Goal: Task Accomplishment & Management: Complete application form

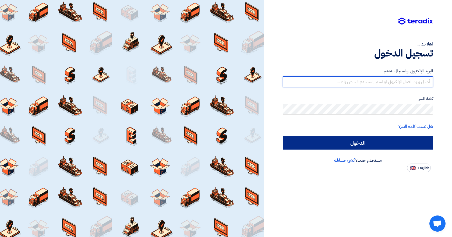
type input "[EMAIL_ADDRESS][DOMAIN_NAME]"
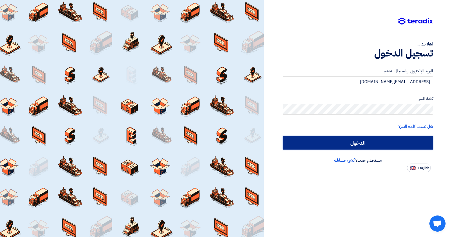
click at [339, 144] on input "الدخول" at bounding box center [358, 142] width 150 height 13
type input "Sign in"
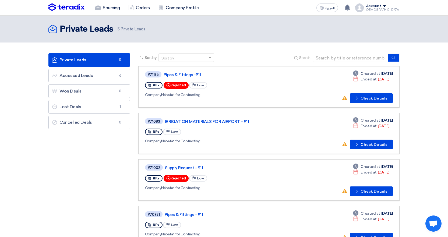
click at [79, 61] on link "Private Leads Private Leads 5" at bounding box center [89, 59] width 82 height 13
click at [362, 96] on button "Check details Check Details" at bounding box center [371, 98] width 43 height 10
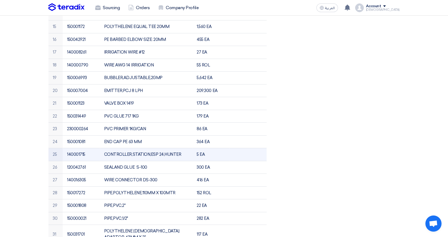
scroll to position [377, 0]
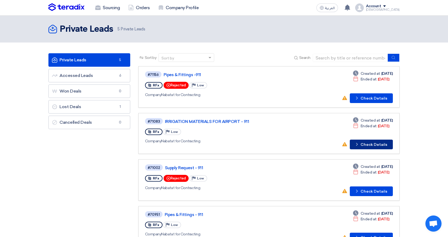
click at [370, 143] on button "Check details Check Details" at bounding box center [371, 145] width 43 height 10
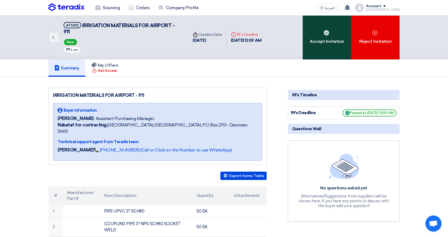
click at [332, 37] on div "Accept Invitation" at bounding box center [327, 38] width 48 height 44
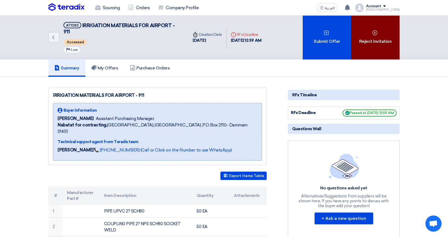
click at [380, 24] on div "Reject Invitation" at bounding box center [375, 38] width 48 height 44
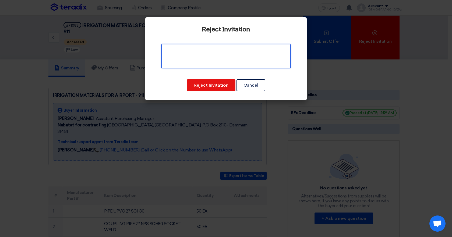
click at [216, 61] on textarea at bounding box center [225, 56] width 129 height 24
click at [230, 50] on textarea at bounding box center [225, 56] width 129 height 24
type textarea "not available"
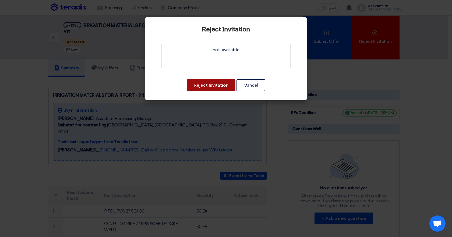
click at [223, 81] on button "Reject Invitation" at bounding box center [211, 85] width 49 height 12
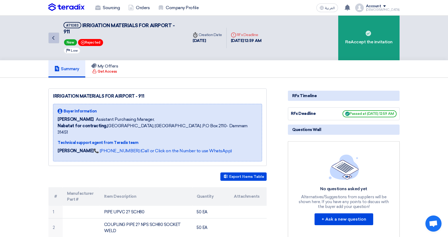
click at [53, 39] on icon "Back" at bounding box center [53, 38] width 6 height 6
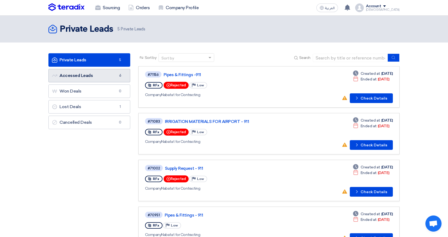
click at [72, 73] on link "Accessed Leads Accessed Leads 6" at bounding box center [89, 75] width 82 height 13
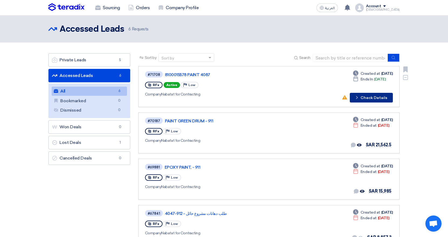
click at [376, 99] on button "Check details Check Details" at bounding box center [371, 98] width 43 height 10
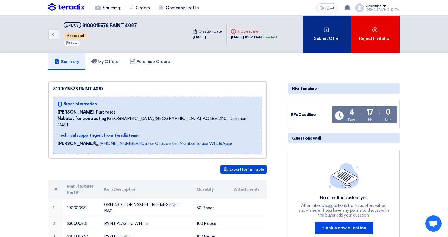
click at [329, 34] on div "Submit Offer" at bounding box center [327, 34] width 48 height 37
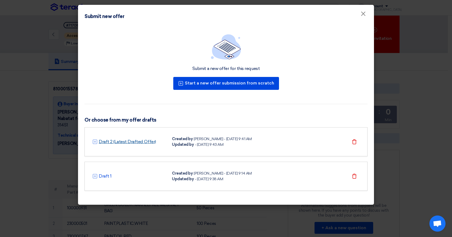
click at [110, 141] on link "Draft 2 (Latest Drafted Offer)" at bounding box center [127, 141] width 57 height 6
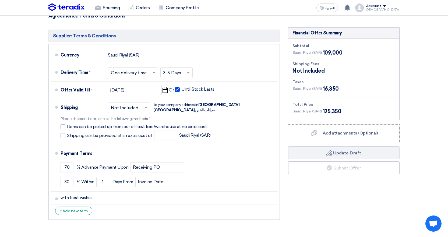
scroll to position [377, 0]
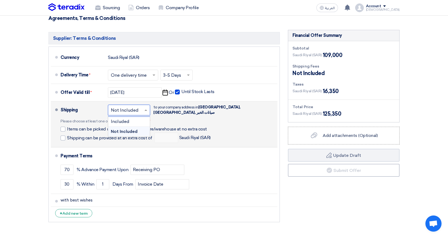
click at [144, 110] on span at bounding box center [146, 109] width 7 height 5
click at [183, 119] on div "Please choose at least one of the following methods *" at bounding box center [136, 121] width 150 height 5
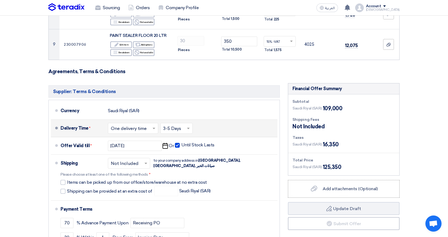
scroll to position [323, 0]
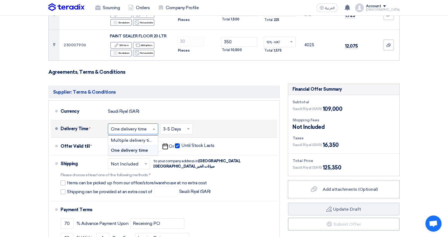
click at [147, 129] on input "text" at bounding box center [133, 129] width 45 height 8
click at [218, 126] on div "Delivery Time * Choose delivery time ... × One delivery time × Choose delivery …" at bounding box center [168, 128] width 215 height 13
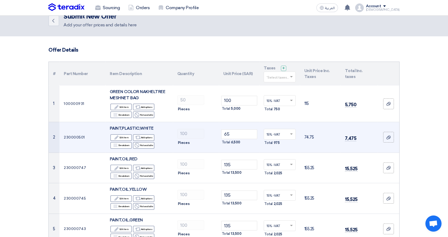
scroll to position [0, 0]
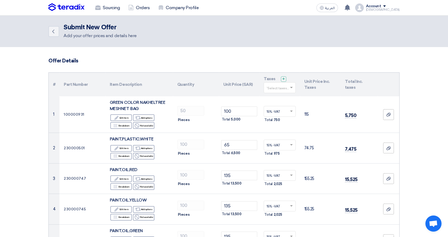
click at [292, 89] on span at bounding box center [292, 87] width 7 height 5
click at [284, 98] on div "15% -VAT" at bounding box center [279, 97] width 31 height 9
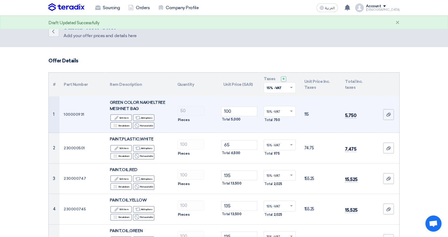
click at [293, 101] on td "15% -VAT × Total 750" at bounding box center [279, 114] width 41 height 37
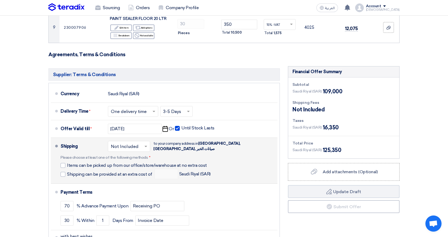
scroll to position [350, 0]
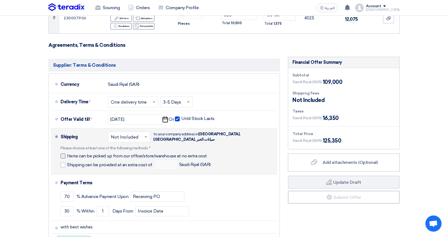
click at [63, 157] on div at bounding box center [63, 156] width 5 height 5
click at [67, 157] on input "Items can be picked up from our office/store/warehouse at no extra cost" at bounding box center [138, 158] width 143 height 10
checkbox input "true"
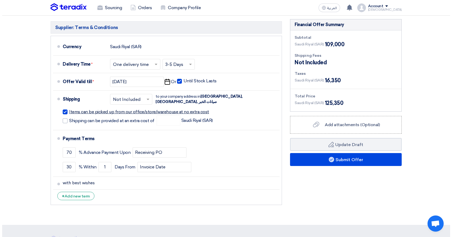
scroll to position [430, 0]
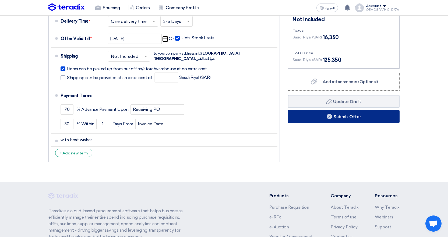
click at [334, 117] on button "Submit Offer" at bounding box center [344, 116] width 112 height 13
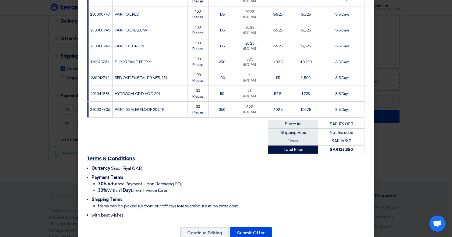
scroll to position [163, 0]
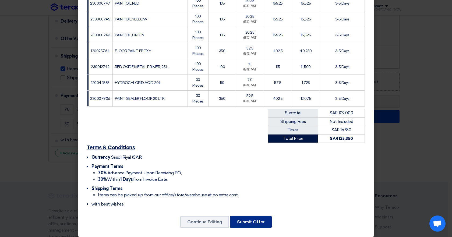
click at [244, 216] on button "Submit Offer" at bounding box center [251, 222] width 42 height 12
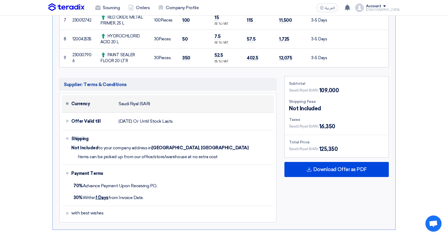
scroll to position [296, 0]
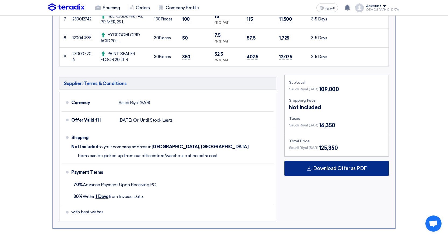
click at [321, 168] on span "Download Offer as PDF" at bounding box center [340, 168] width 54 height 5
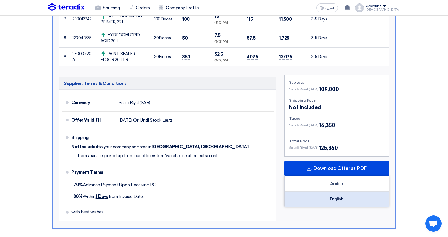
click at [325, 199] on div "English" at bounding box center [337, 198] width 104 height 15
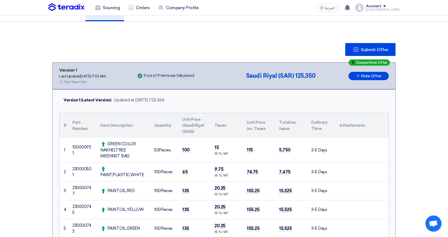
scroll to position [0, 0]
